Goal: Transaction & Acquisition: Purchase product/service

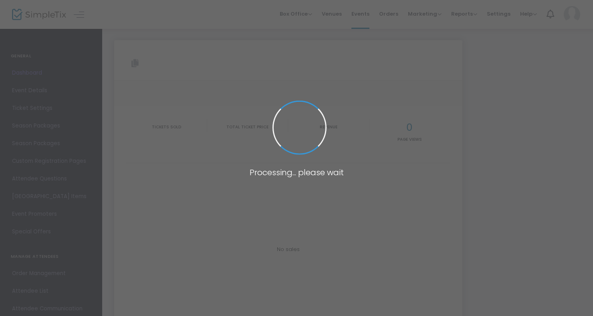
type input "[URL][DOMAIN_NAME]"
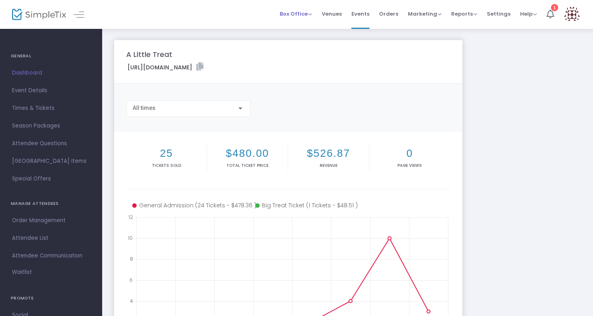
click at [287, 10] on span "Box Office" at bounding box center [296, 14] width 32 height 8
click at [307, 29] on li "Sell Tickets" at bounding box center [308, 27] width 57 height 16
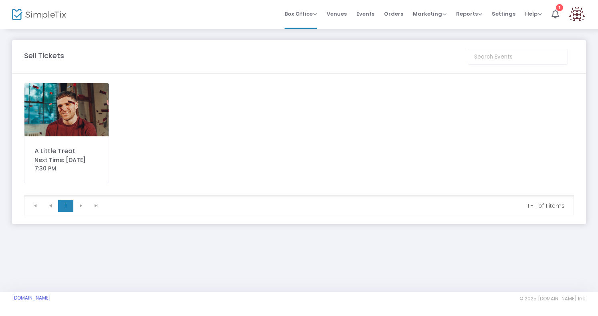
click at [60, 113] on img at bounding box center [66, 109] width 84 height 53
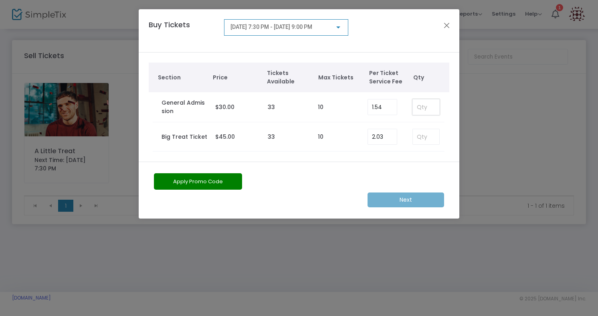
click at [427, 110] on input at bounding box center [426, 106] width 26 height 15
type input "1"
click at [198, 182] on button "Apply Promo Code" at bounding box center [198, 181] width 88 height 16
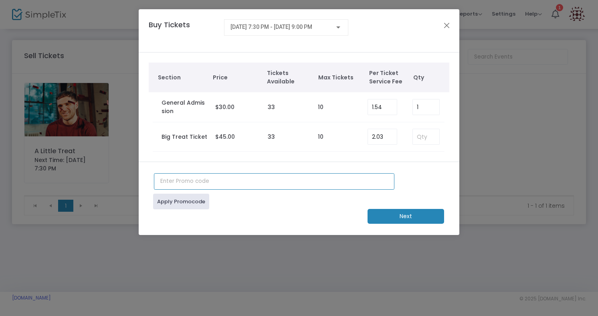
click at [203, 185] on input "text" at bounding box center [274, 181] width 240 height 16
type input "JUNTO100"
click at [193, 204] on link "Apply Promocode" at bounding box center [181, 202] width 56 height 16
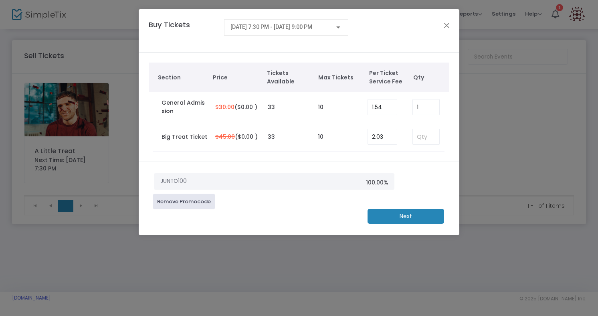
click at [410, 217] on m-button "Next" at bounding box center [405, 216] width 77 height 15
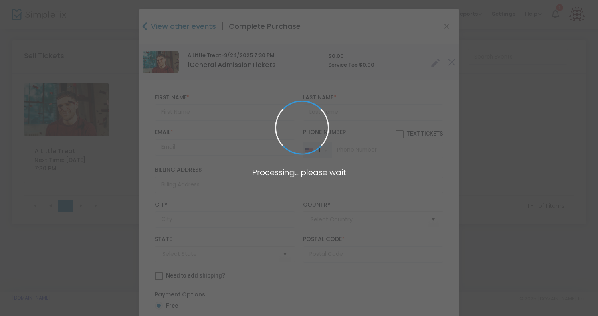
type input "[GEOGRAPHIC_DATA]"
type input "[US_STATE]"
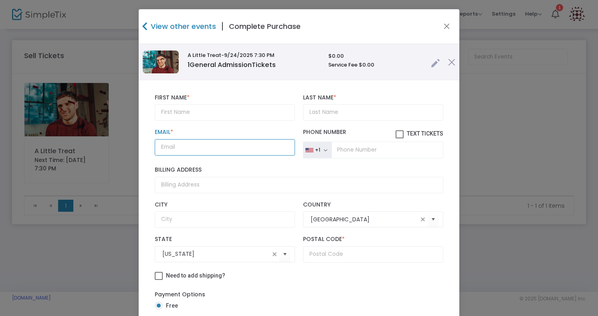
click at [208, 147] on input "Email *" at bounding box center [225, 147] width 140 height 16
paste input "[EMAIL_ADDRESS][DOMAIN_NAME]"
type input "[EMAIL_ADDRESS][DOMAIN_NAME]"
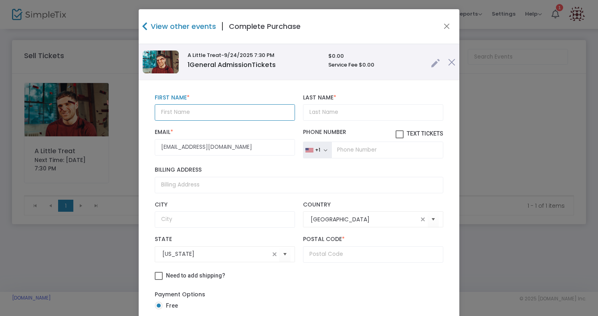
click at [199, 110] on input "text" at bounding box center [225, 112] width 140 height 16
paste input "Skyler"
type input "Skyler"
click at [332, 113] on input "Last Name *" at bounding box center [373, 112] width 140 height 16
paste input "[PERSON_NAME]"
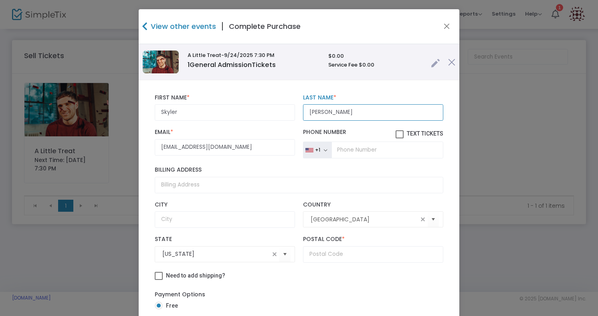
scroll to position [4, 0]
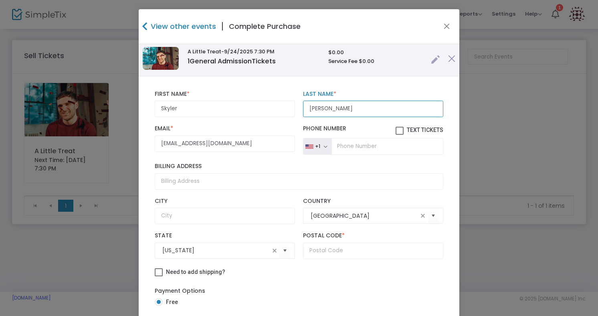
type input "[PERSON_NAME]"
click at [323, 248] on input "text" at bounding box center [373, 250] width 140 height 16
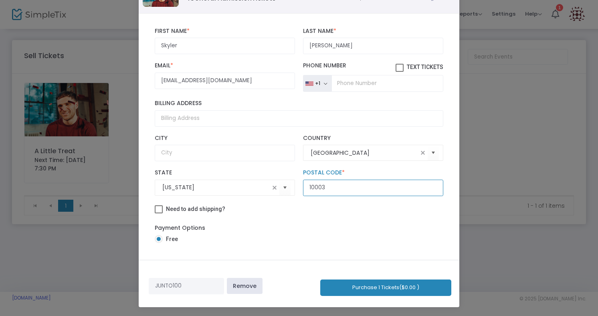
type input "10003"
click at [281, 215] on div "Need to add shipping?" at bounding box center [299, 210] width 297 height 12
click at [363, 287] on button "Purchase 1 Tickets ($0.00 )" at bounding box center [385, 287] width 131 height 16
